Goal: Transaction & Acquisition: Purchase product/service

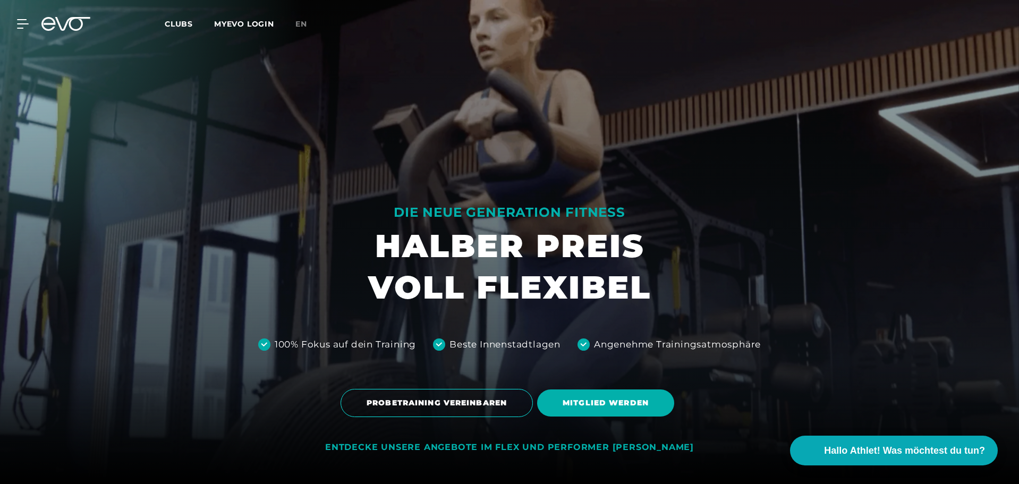
click at [310, 24] on link "en" at bounding box center [307, 24] width 24 height 12
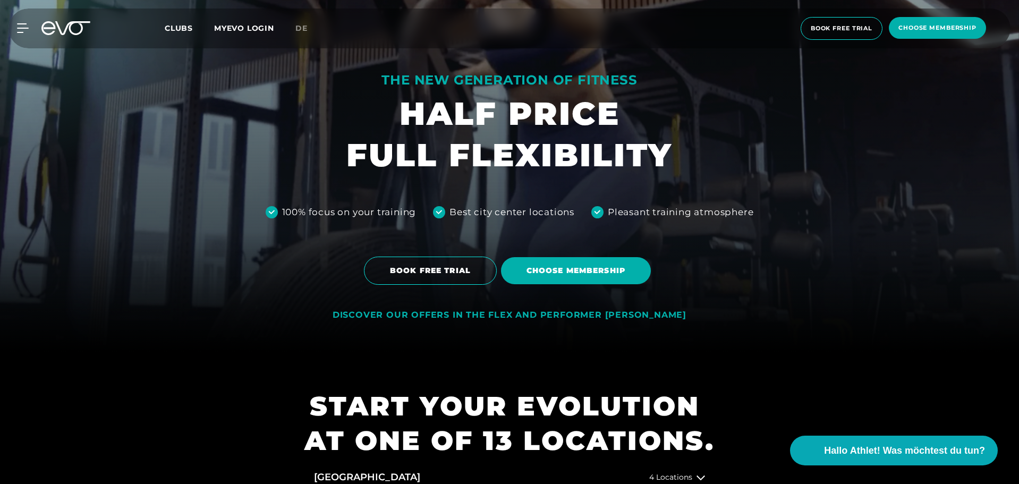
scroll to position [159, 0]
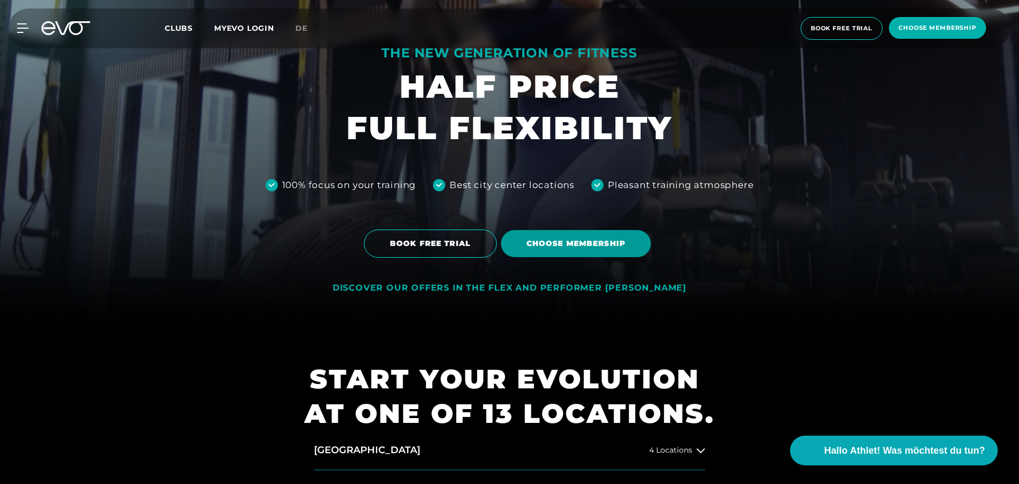
click at [606, 240] on span "Choose membership" at bounding box center [576, 243] width 99 height 11
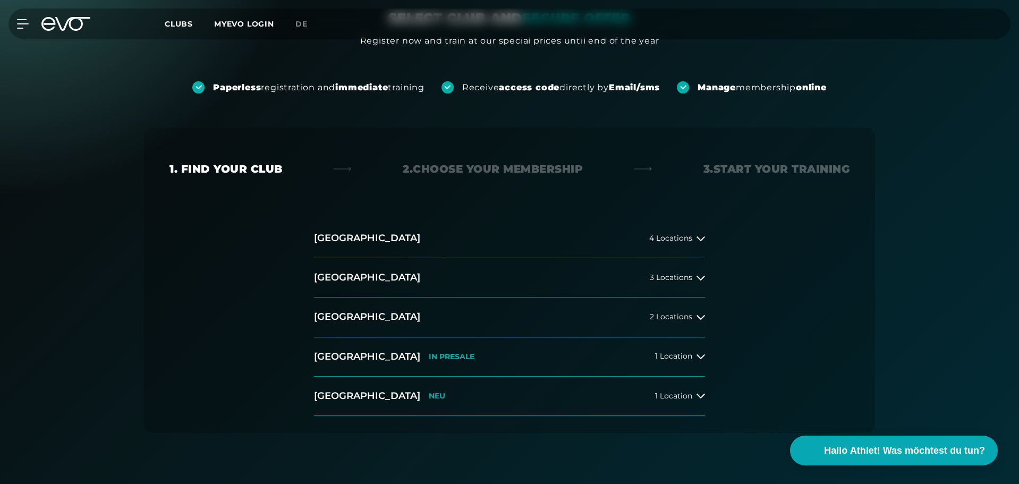
scroll to position [159, 0]
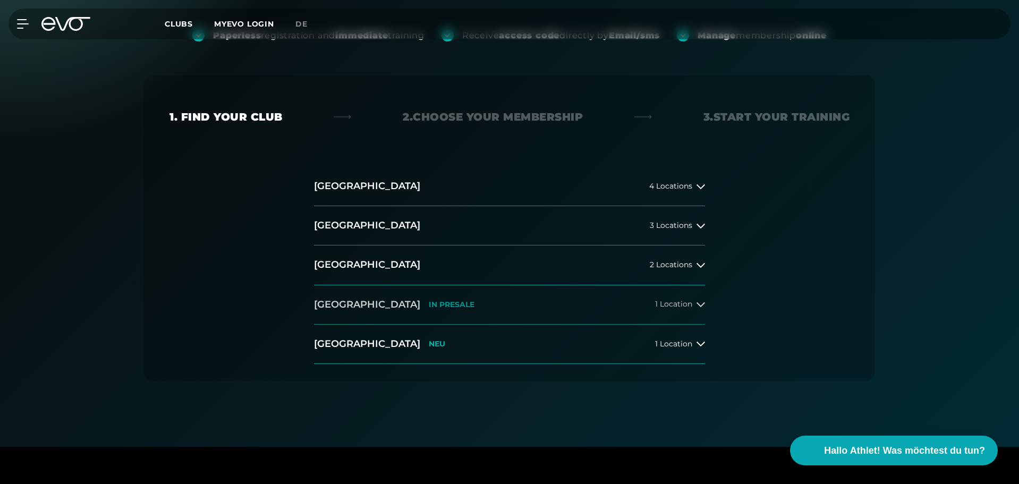
click at [678, 306] on span "1 Location" at bounding box center [673, 304] width 37 height 8
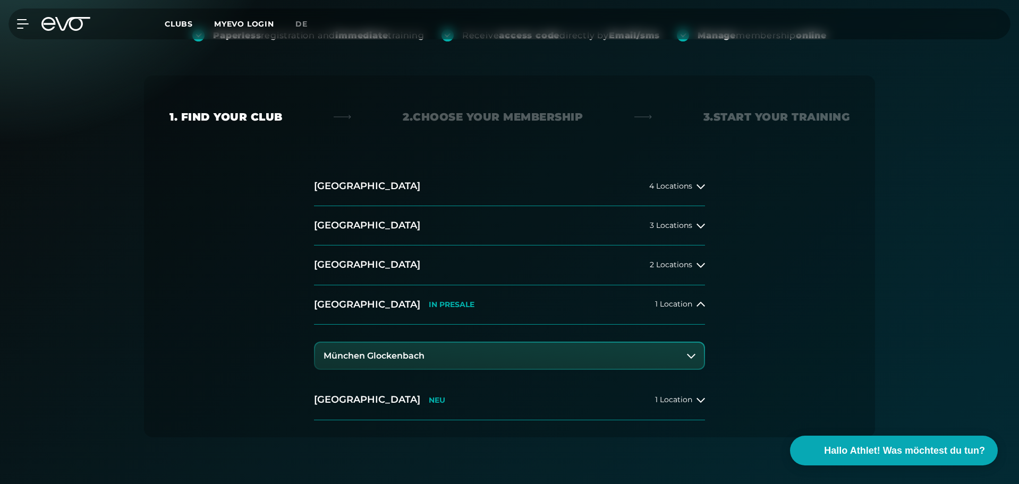
click at [359, 358] on h3 "München Glockenbach" at bounding box center [374, 356] width 101 height 10
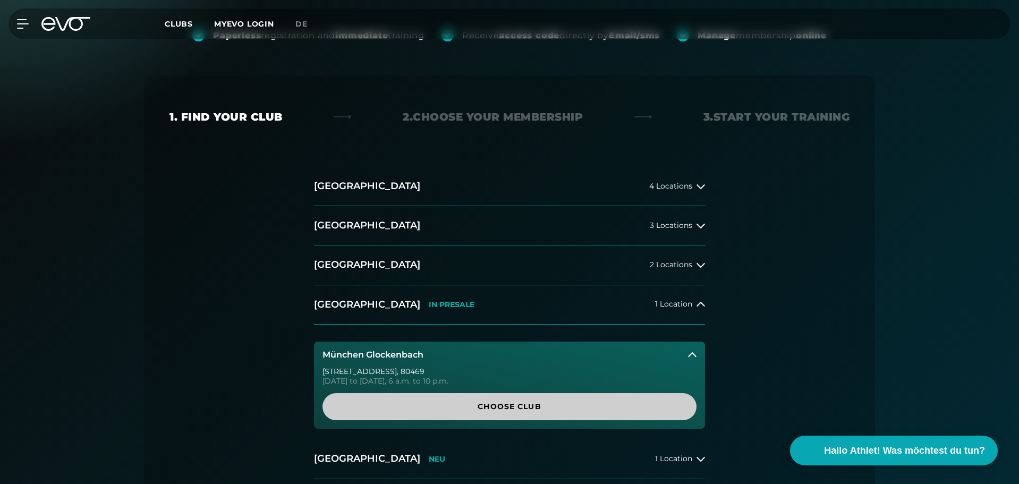
click at [511, 405] on span "Choose Club" at bounding box center [509, 406] width 323 height 11
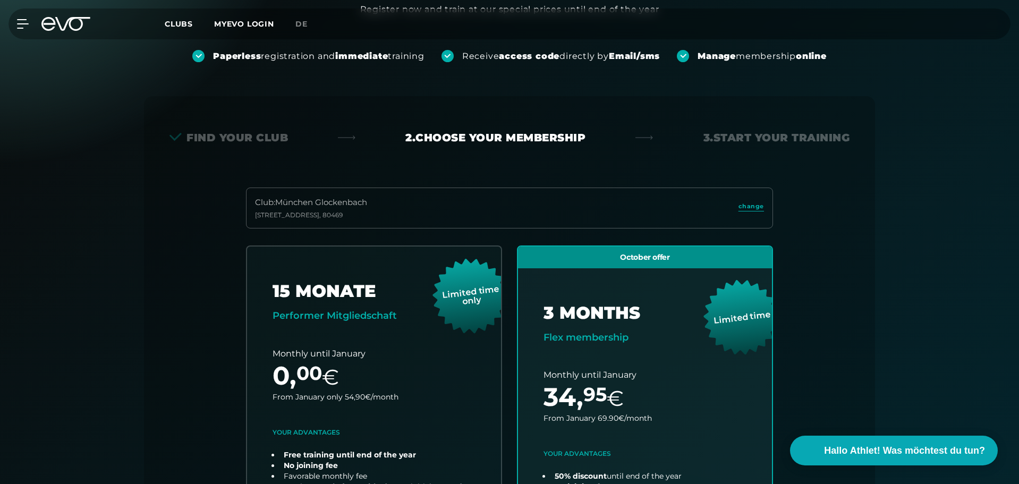
scroll to position [235, 0]
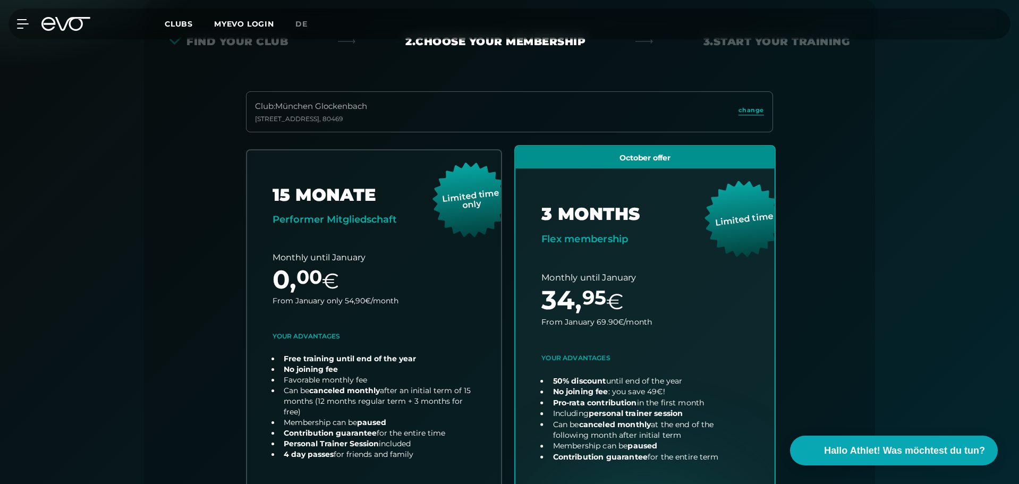
click at [625, 308] on link "choose plan" at bounding box center [644, 355] width 259 height 418
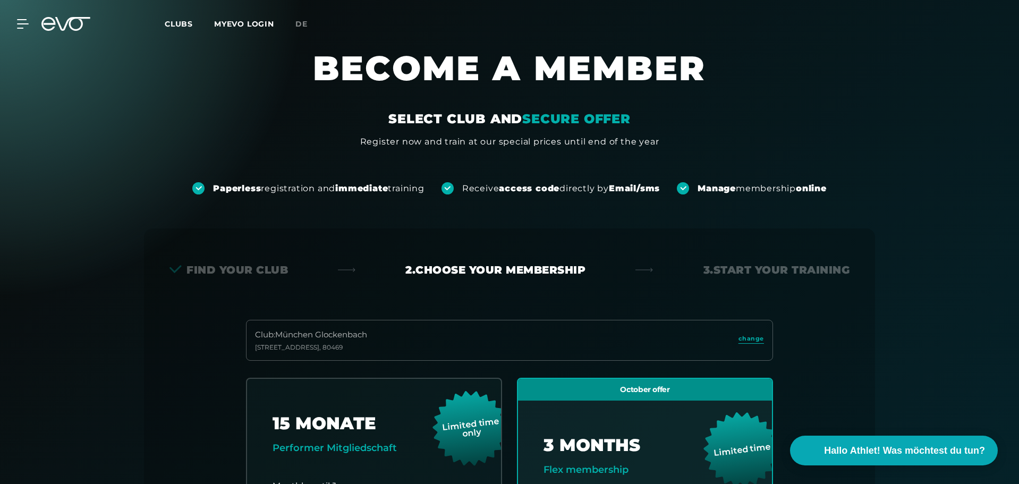
scroll to position [0, 0]
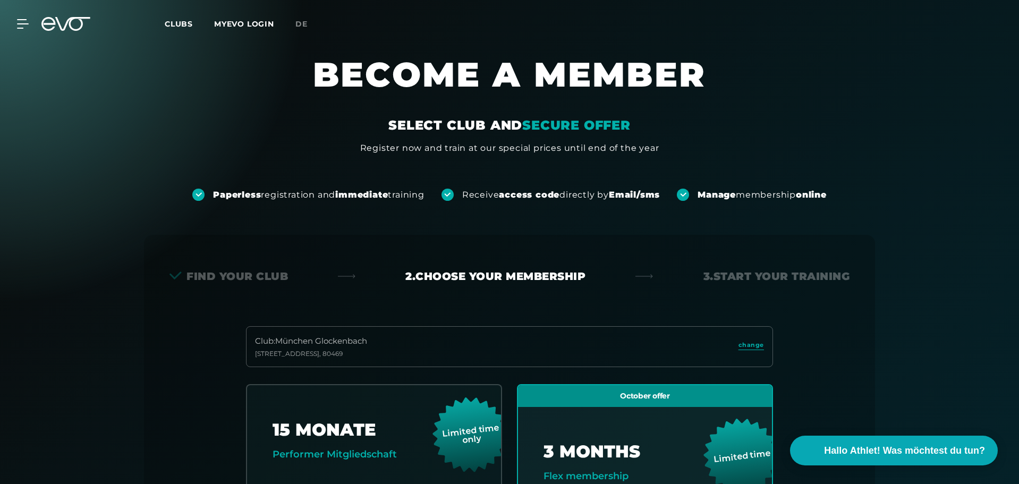
click at [571, 189] on div "Receive access code directly by Email/sms" at bounding box center [561, 195] width 198 height 12
click at [186, 26] on span "Clubs" at bounding box center [179, 24] width 28 height 10
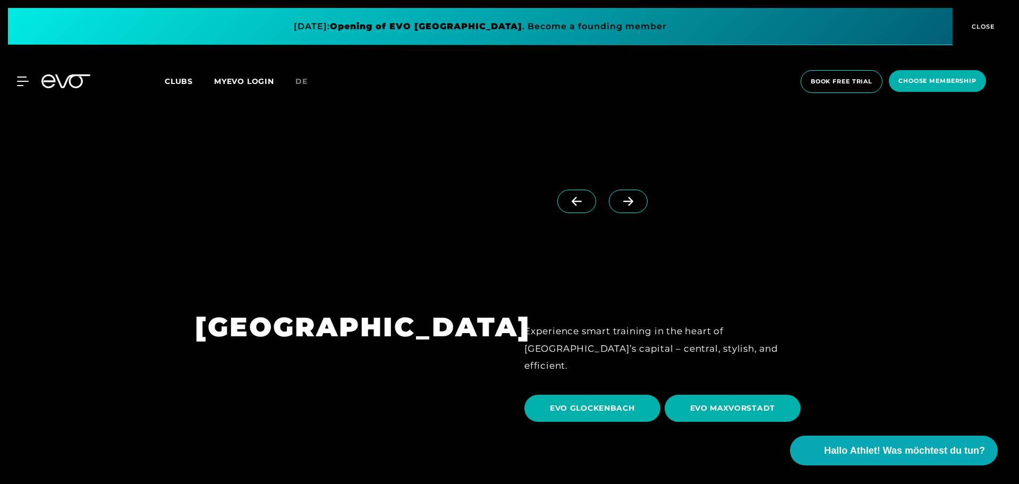
scroll to position [3241, 0]
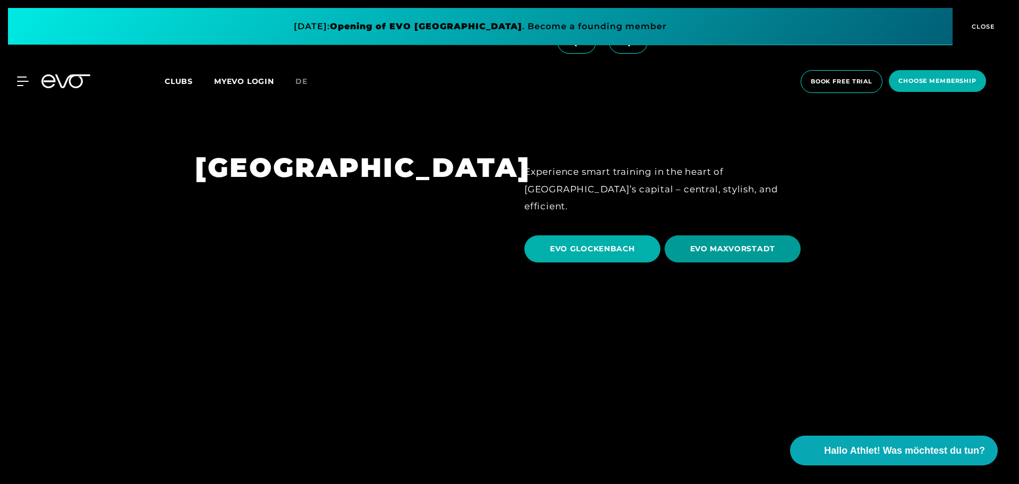
click at [715, 243] on span "EVO MAXVORSTADT" at bounding box center [733, 248] width 86 height 11
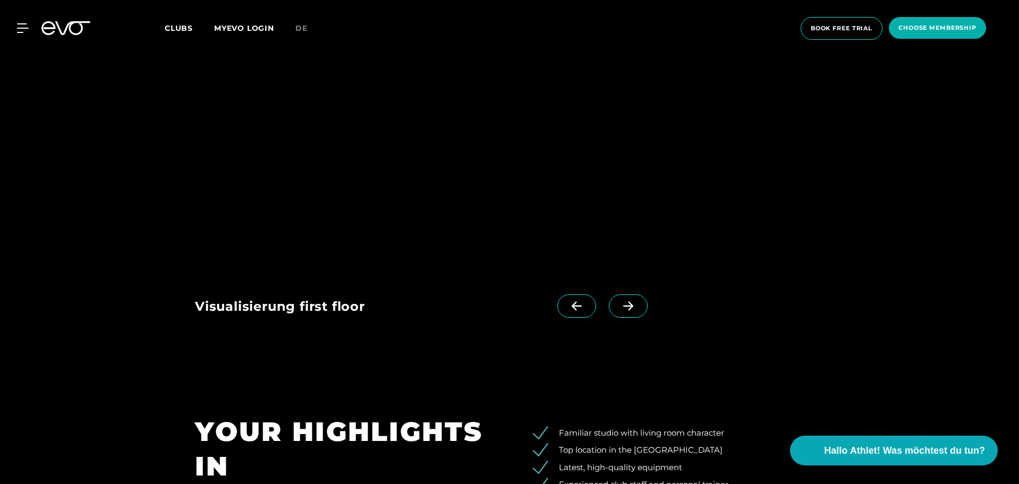
scroll to position [1647, 0]
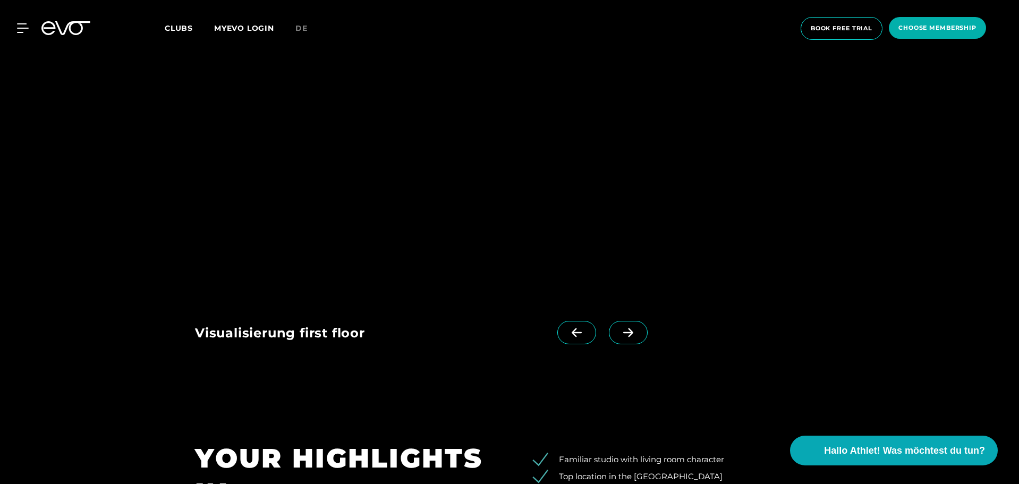
click at [623, 334] on span at bounding box center [628, 332] width 39 height 23
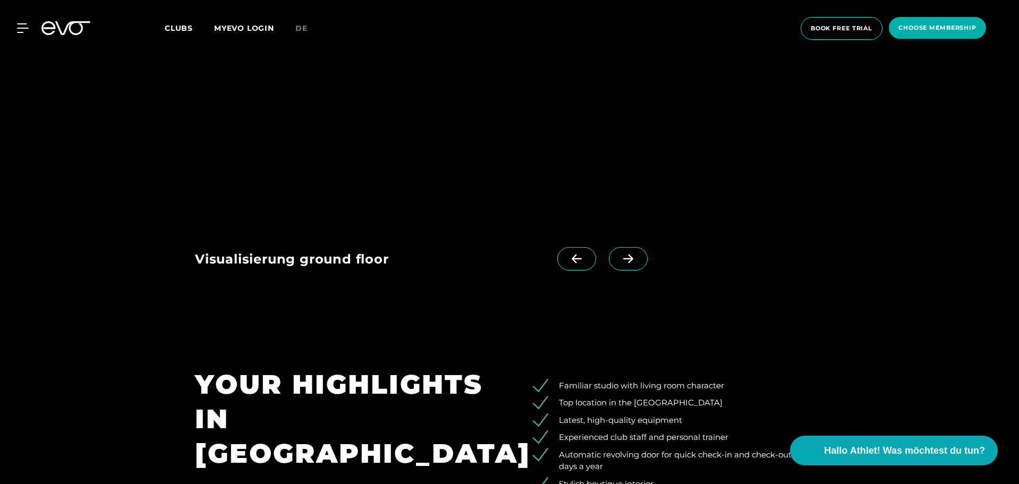
scroll to position [1608, 0]
